Goal: Navigation & Orientation: Find specific page/section

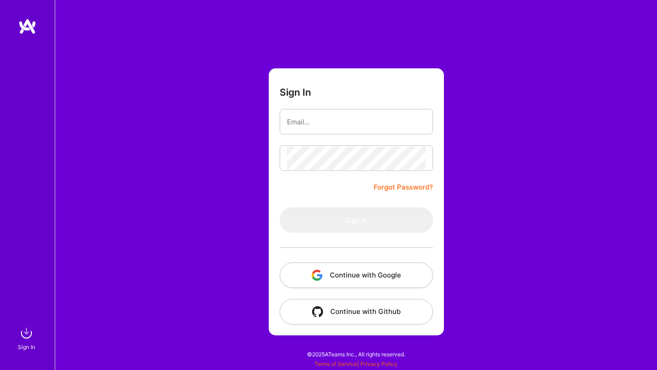
click at [335, 271] on button "Continue with Google" at bounding box center [356, 276] width 153 height 26
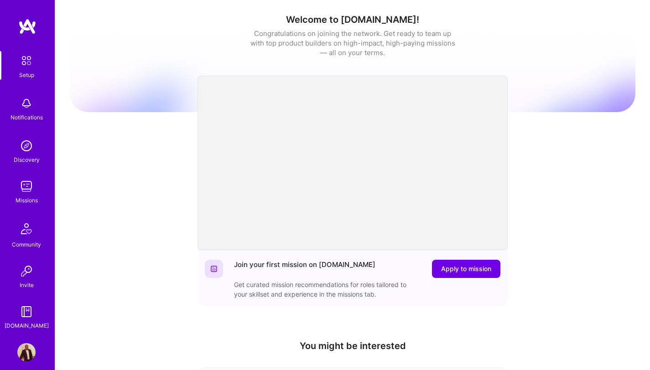
click at [20, 193] on img at bounding box center [26, 186] width 18 height 18
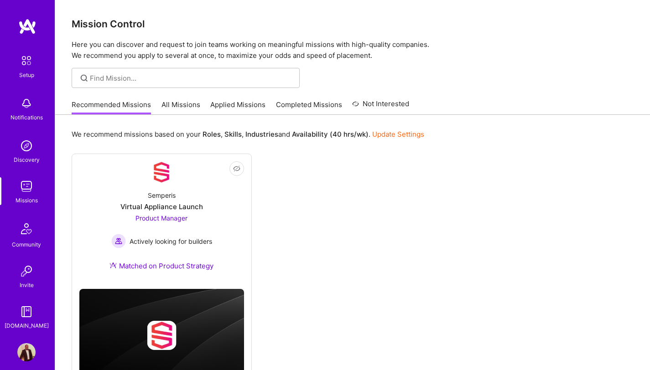
click at [174, 104] on link "All Missions" at bounding box center [180, 107] width 39 height 15
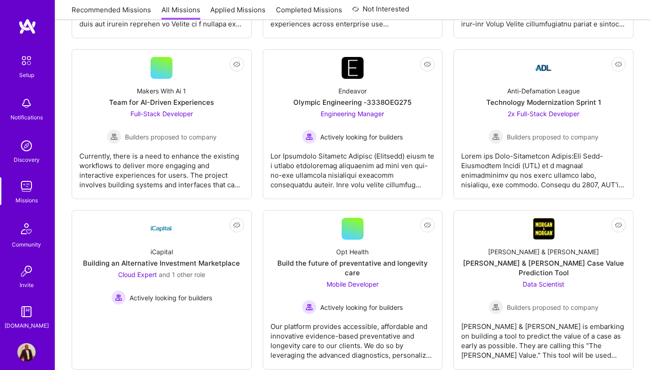
scroll to position [3256, 0]
